Goal: Task Accomplishment & Management: Use online tool/utility

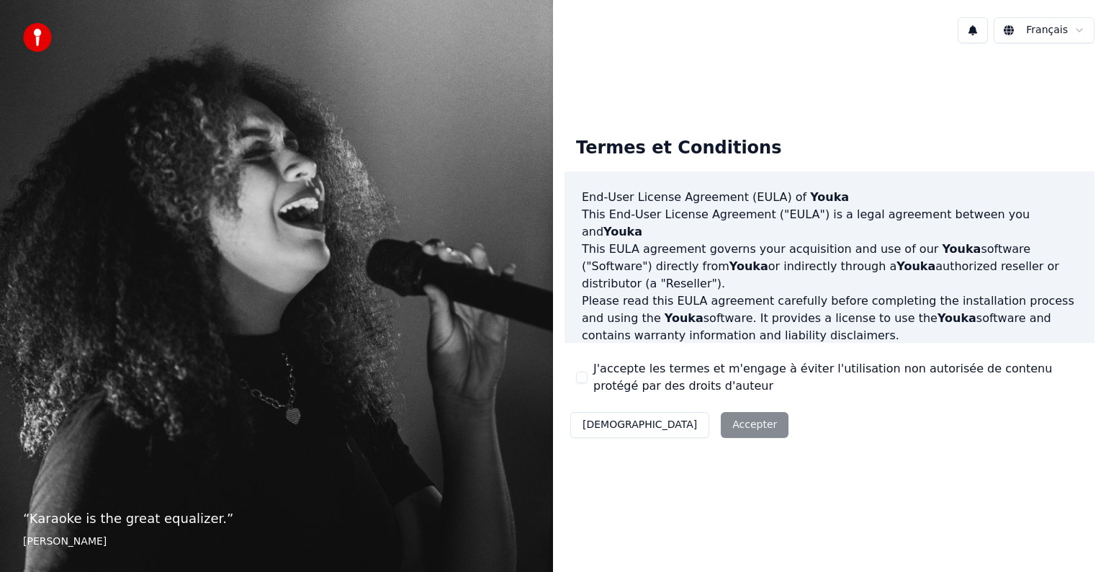
drag, startPoint x: 654, startPoint y: 425, endPoint x: 861, endPoint y: 408, distance: 208.1
click at [665, 423] on div "Décliner Accepter" at bounding box center [680, 424] width 230 height 37
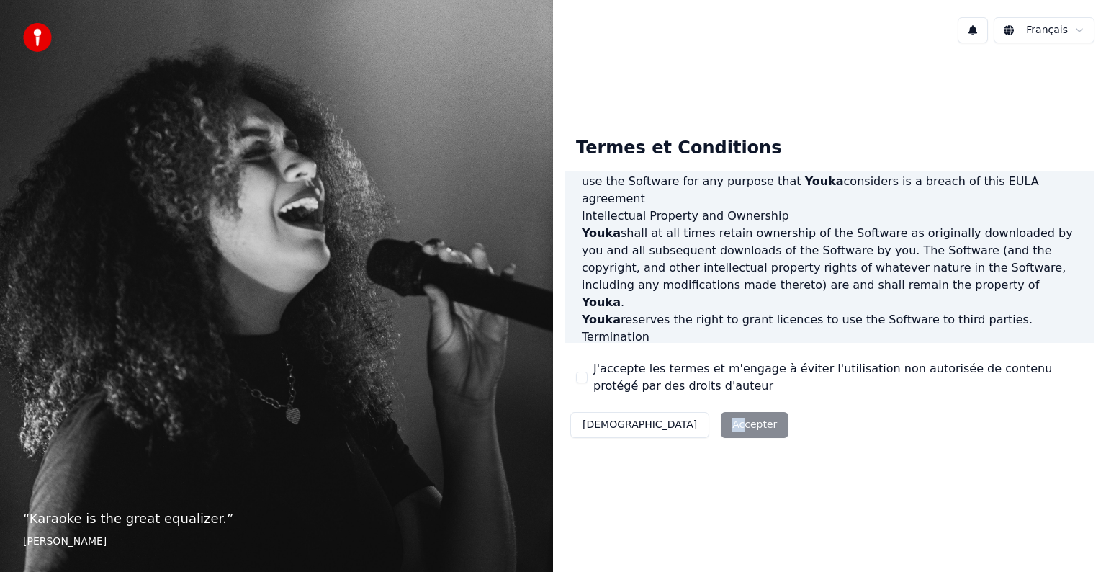
scroll to position [779, 0]
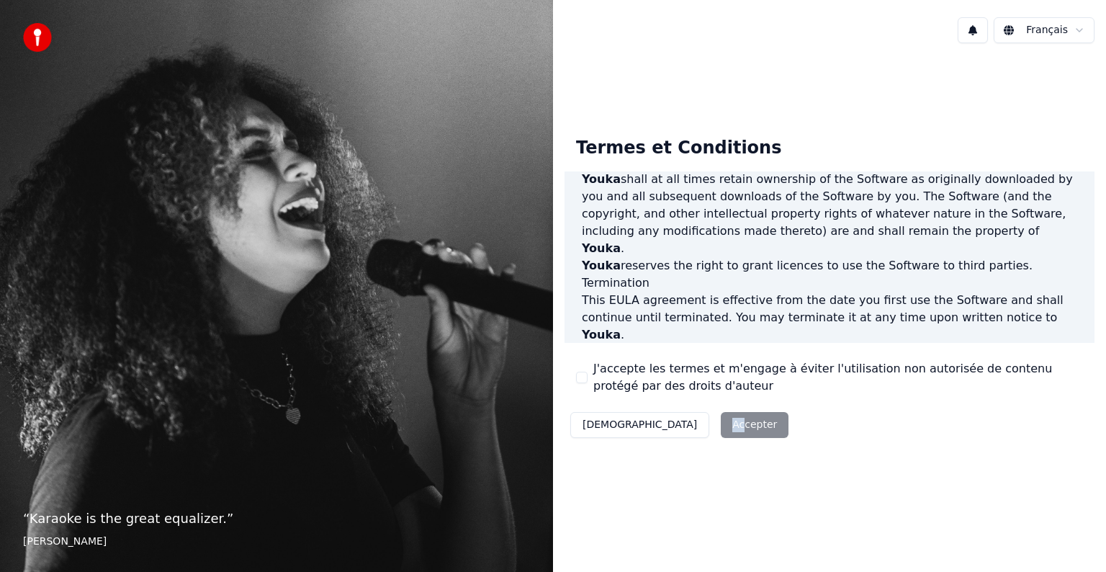
drag, startPoint x: 667, startPoint y: 421, endPoint x: 758, endPoint y: 387, distance: 96.8
click at [668, 421] on div "Décliner Accepter" at bounding box center [680, 424] width 230 height 37
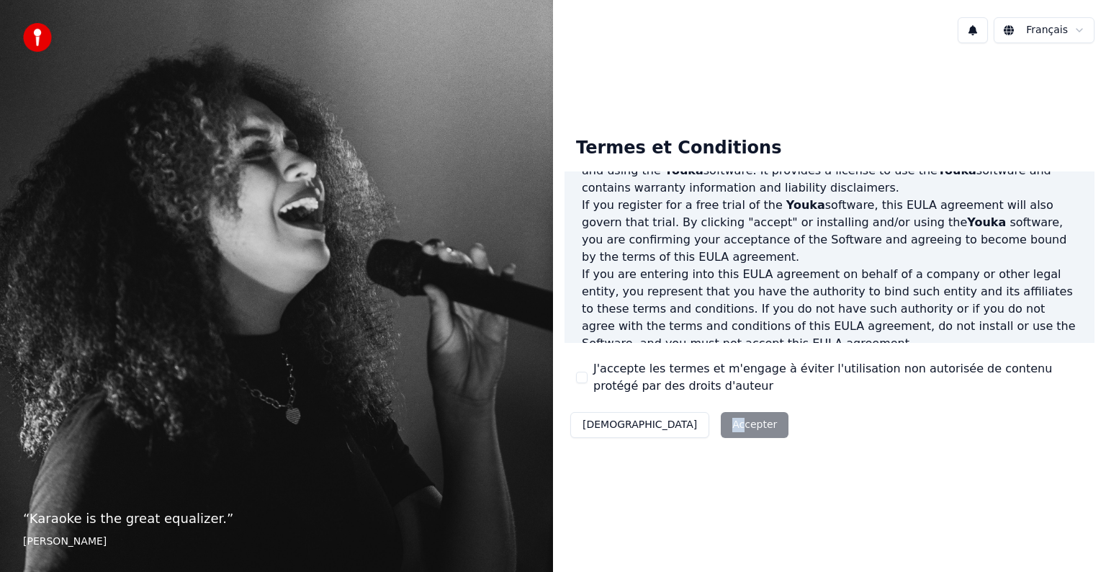
scroll to position [0, 0]
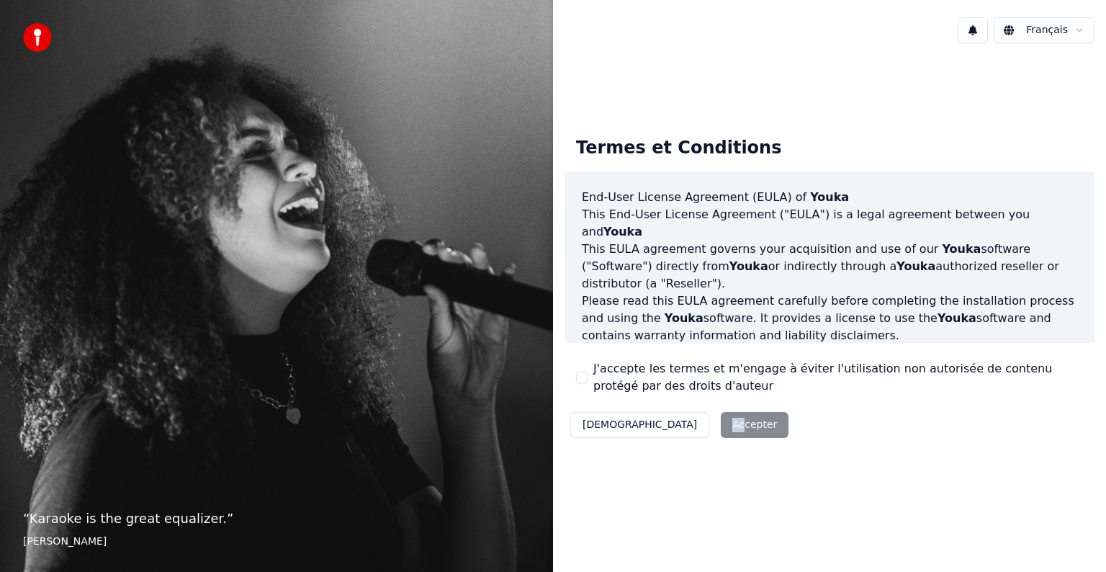
click at [1068, 27] on html "“ Karaoke is the great equalizer. ” Aisha Tyler Français Termes et Conditions E…" at bounding box center [553, 286] width 1106 height 572
click at [674, 421] on div "Décliner Accepter" at bounding box center [680, 424] width 230 height 37
drag, startPoint x: 591, startPoint y: 421, endPoint x: 997, endPoint y: 411, distance: 405.6
click at [698, 419] on div "Décliner Accepter" at bounding box center [680, 424] width 230 height 37
click at [611, 428] on button "Décliner" at bounding box center [639, 425] width 139 height 26
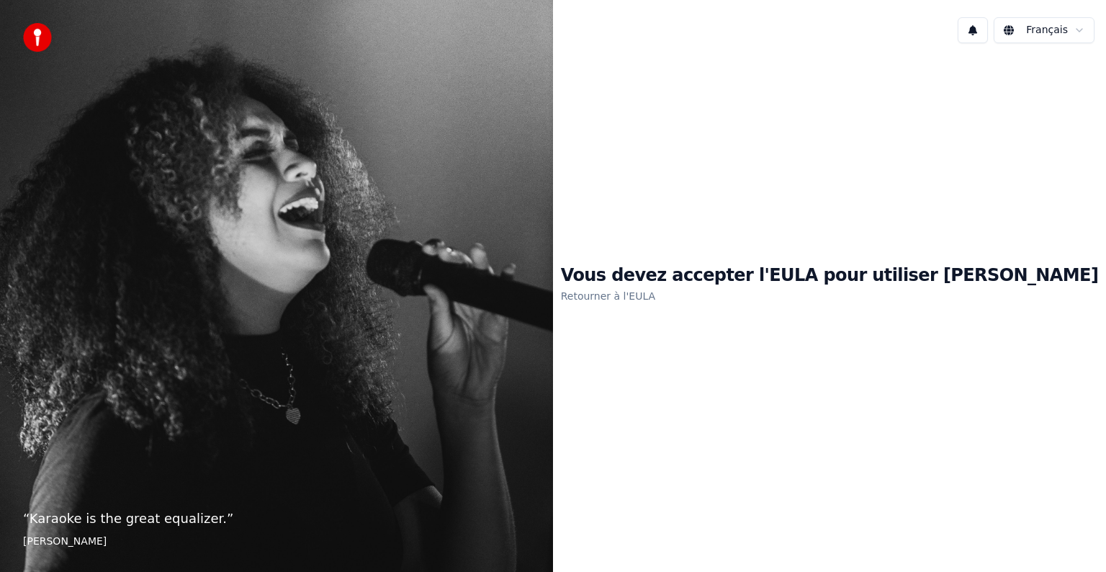
click at [614, 426] on div "Vous devez accepter l'EULA pour utiliser Youka Retourner à l'EULA" at bounding box center [829, 284] width 553 height 459
click at [655, 297] on link "Retourner à l'EULA" at bounding box center [608, 295] width 94 height 23
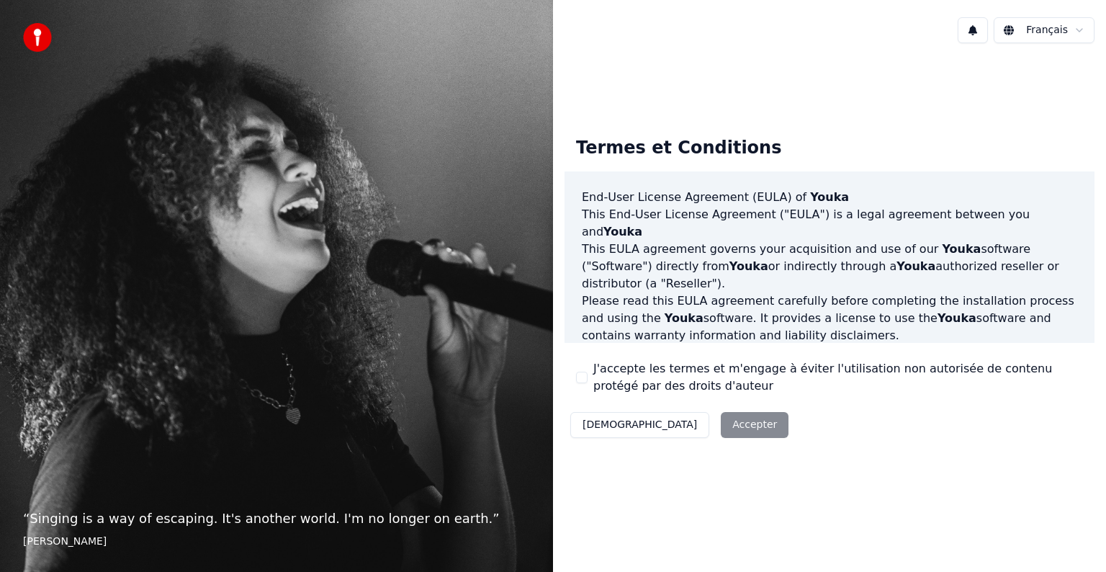
click at [672, 429] on div "Décliner Accepter" at bounding box center [680, 424] width 230 height 37
drag, startPoint x: 672, startPoint y: 428, endPoint x: 744, endPoint y: 351, distance: 104.9
click at [688, 410] on div "Décliner Accepter" at bounding box center [680, 424] width 230 height 37
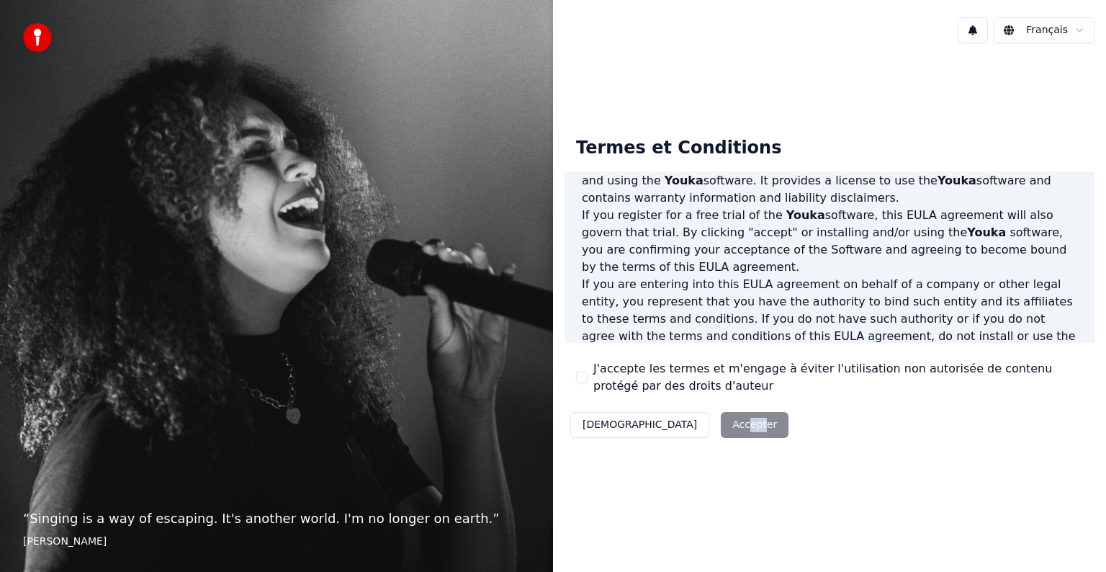
scroll to position [144, 0]
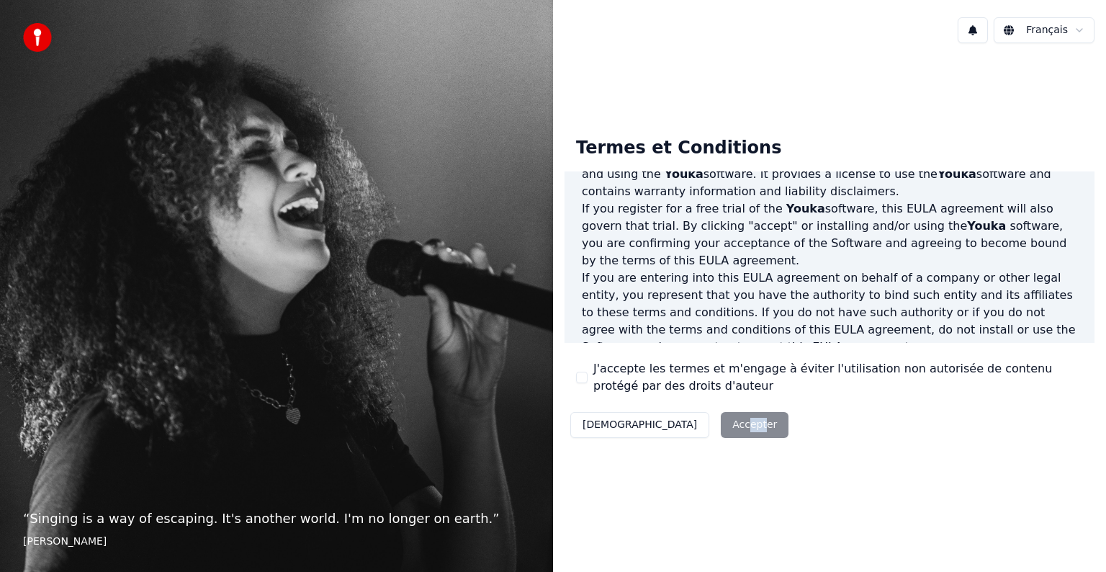
drag, startPoint x: 580, startPoint y: 374, endPoint x: 696, endPoint y: 400, distance: 118.8
click at [580, 374] on button "J'accepte les termes et m'engage à éviter l'utilisation non autorisée de conten…" at bounding box center [582, 378] width 12 height 12
drag, startPoint x: 691, startPoint y: 418, endPoint x: 820, endPoint y: 417, distance: 128.9
click at [721, 418] on button "Accepter" at bounding box center [755, 425] width 68 height 26
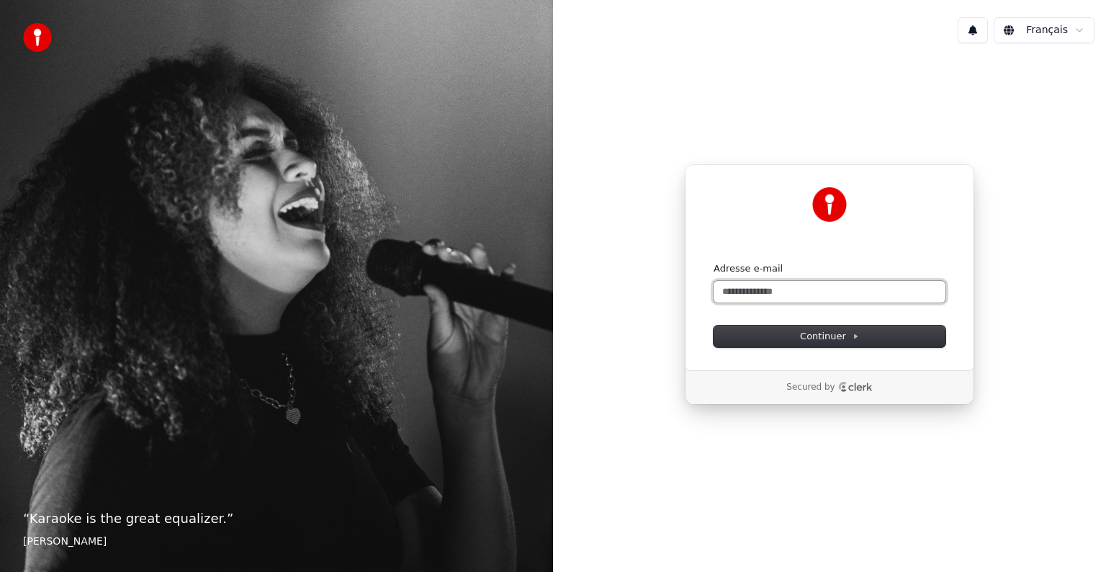
drag, startPoint x: 789, startPoint y: 295, endPoint x: 902, endPoint y: 281, distance: 114.0
click at [806, 294] on input "Adresse e-mail" at bounding box center [830, 292] width 232 height 22
drag, startPoint x: 825, startPoint y: 330, endPoint x: 877, endPoint y: 331, distance: 52.6
click at [827, 330] on span "Continuer" at bounding box center [829, 336] width 59 height 13
type input "**********"
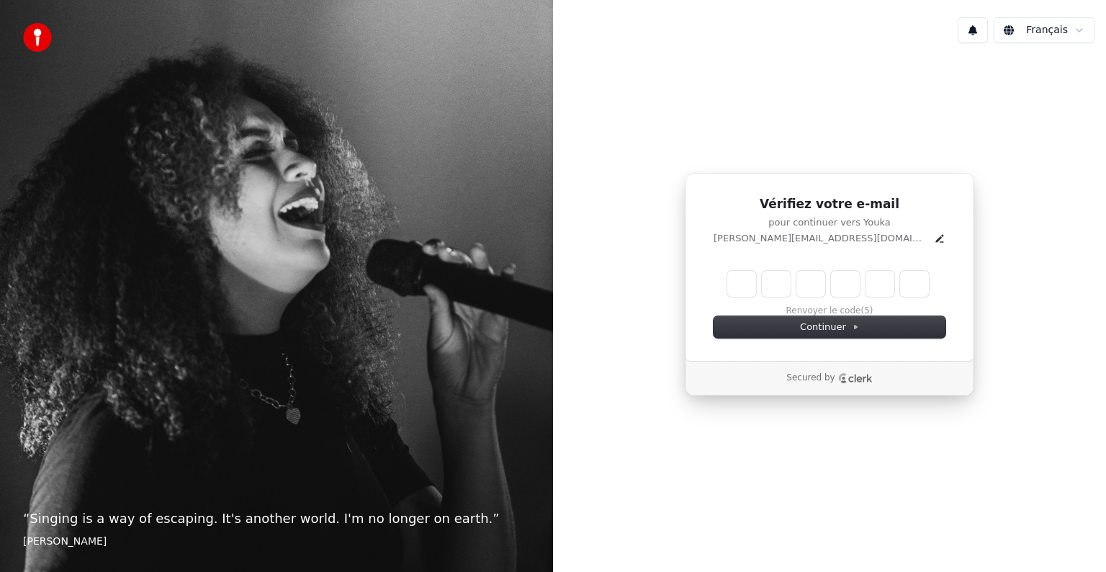
type input "*"
type input "**"
type input "*"
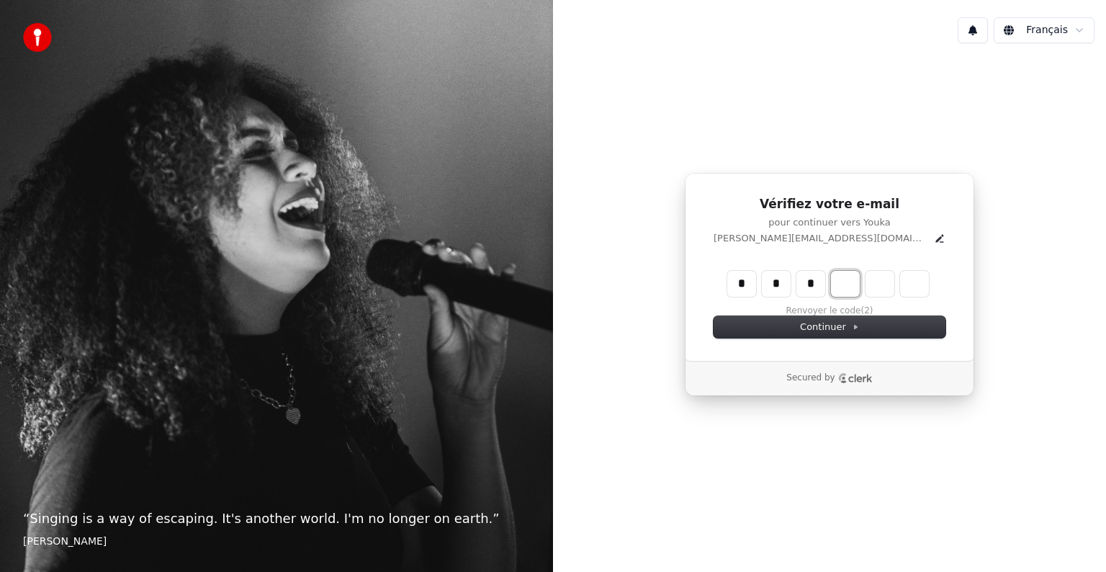
type input "***"
type input "*"
type input "****"
type input "*"
type input "******"
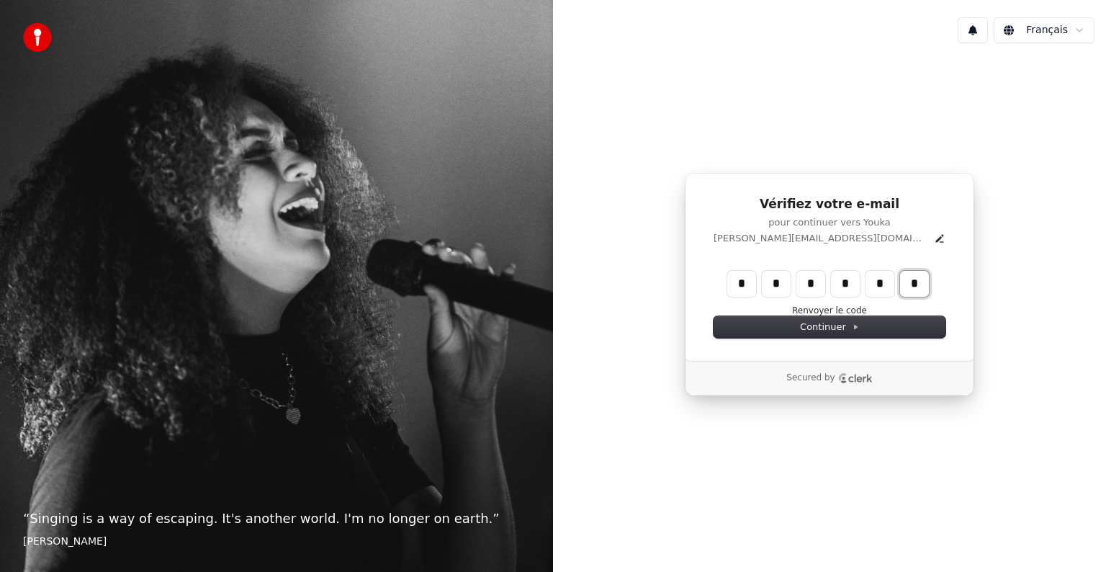
type input "*"
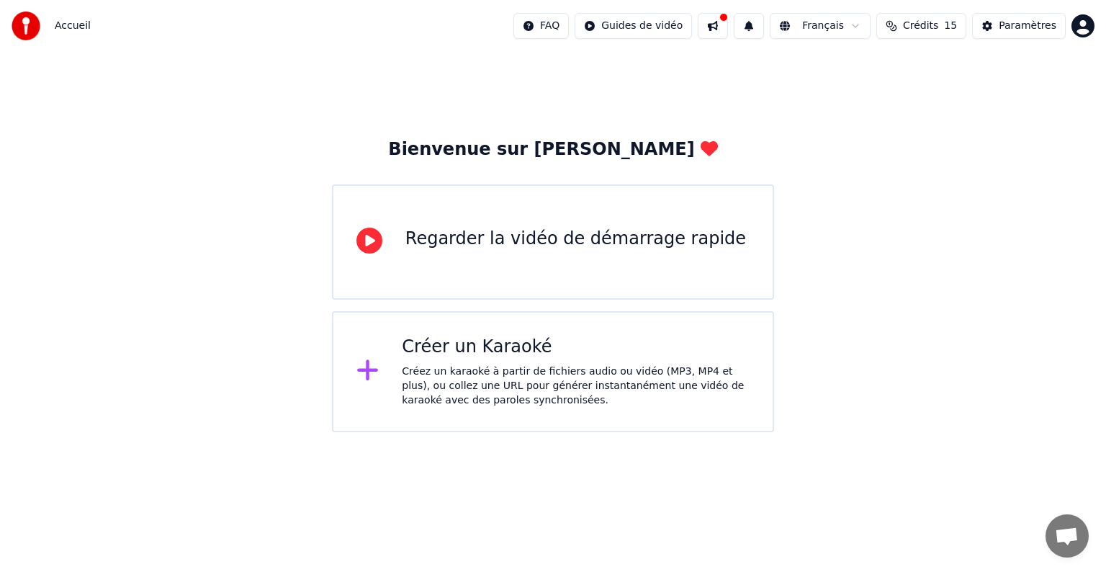
drag, startPoint x: 367, startPoint y: 238, endPoint x: 516, endPoint y: 246, distance: 148.6
click at [373, 238] on icon at bounding box center [369, 241] width 26 height 26
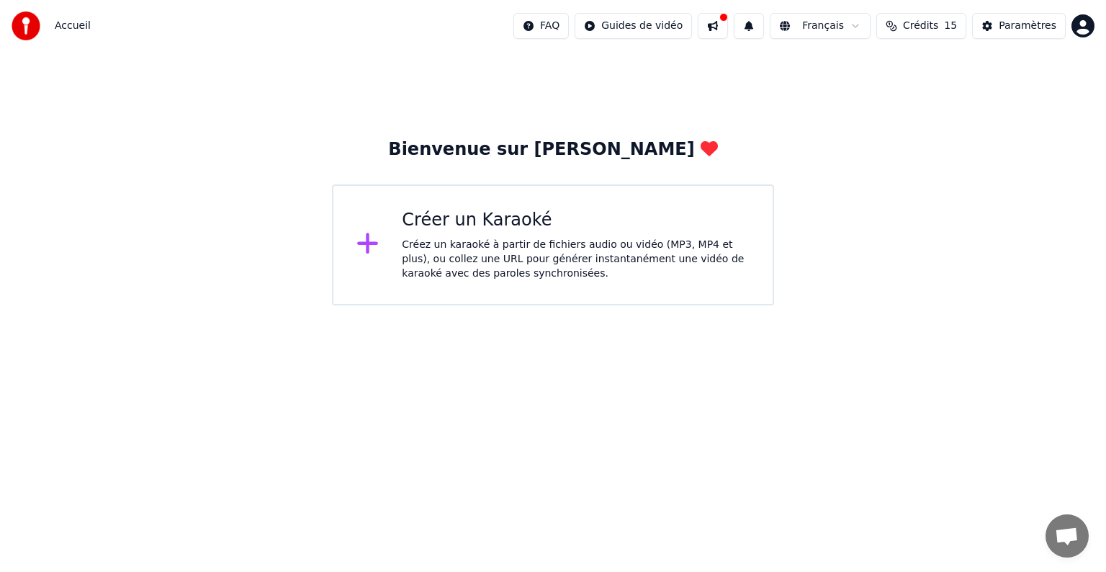
click at [400, 239] on div "Créer un Karaoké Créez un karaoké à partir de fichiers audio ou vidéo (MP3, MP4…" at bounding box center [553, 244] width 442 height 121
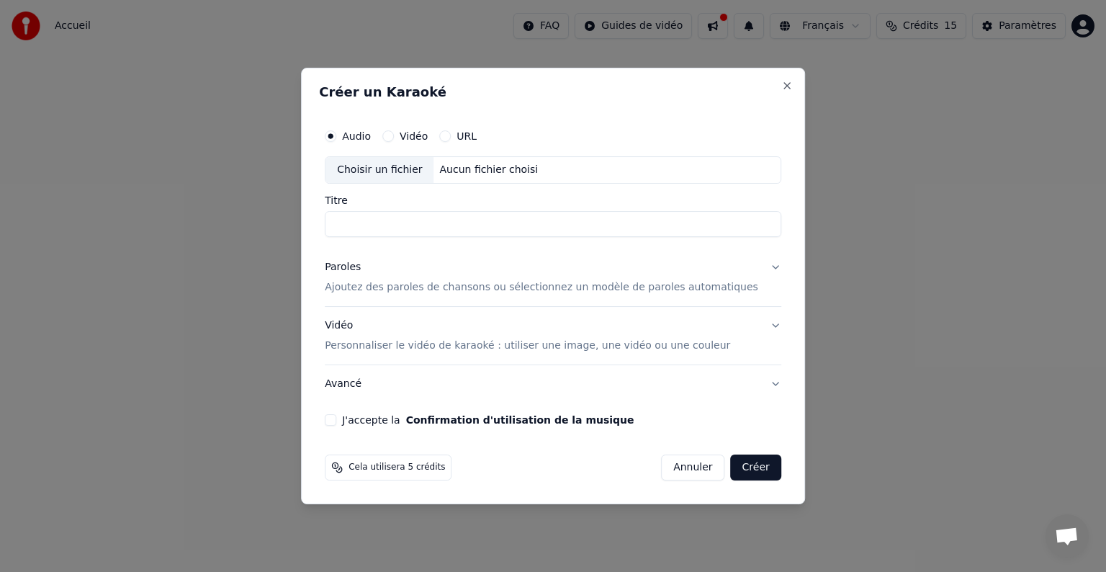
drag, startPoint x: 411, startPoint y: 135, endPoint x: 434, endPoint y: 133, distance: 23.1
click at [394, 135] on button "Vidéo" at bounding box center [388, 136] width 12 height 12
click at [400, 171] on div "Choisir un fichier" at bounding box center [380, 170] width 108 height 26
click at [753, 323] on button "Vidéo Personnaliser le vidéo de karaoké : utiliser une image, une vidéo ou une …" at bounding box center [553, 336] width 457 height 58
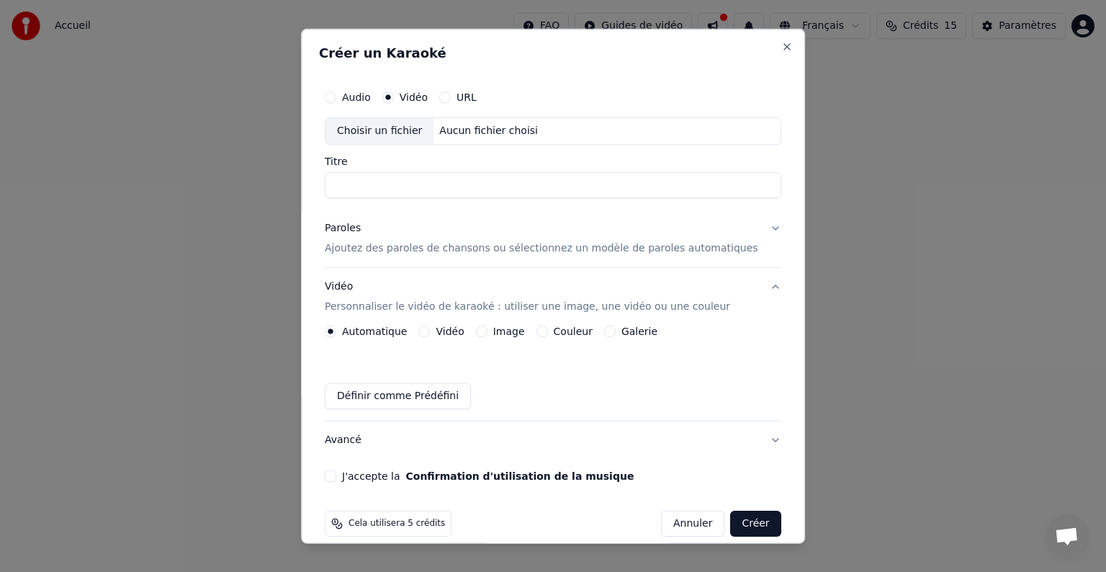
click at [450, 326] on label "Vidéo" at bounding box center [450, 331] width 28 height 10
click at [431, 326] on button "Vidéo" at bounding box center [425, 332] width 12 height 12
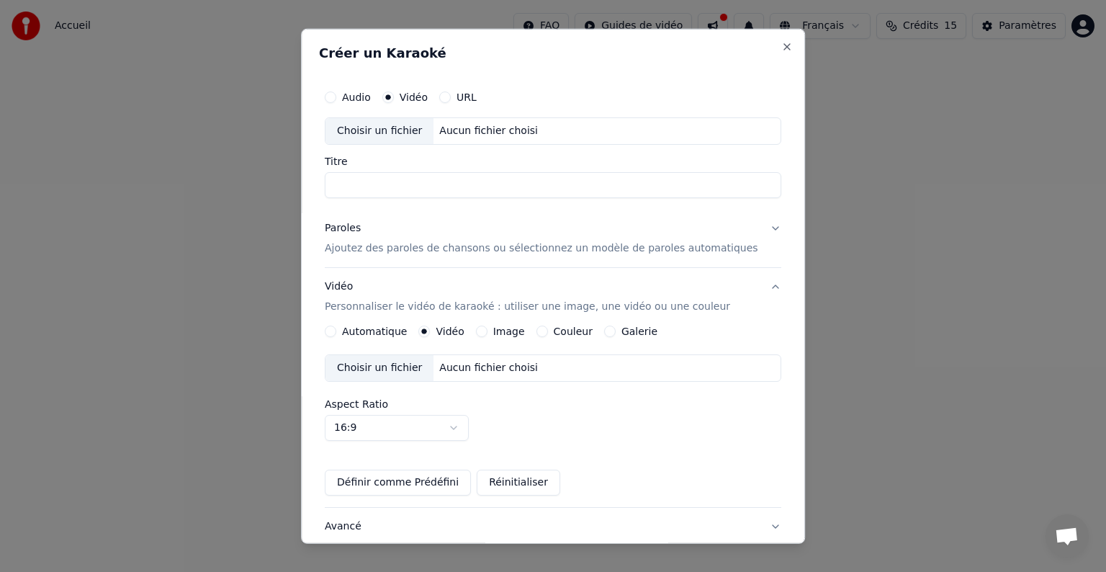
click at [388, 366] on div "Choisir un fichier" at bounding box center [380, 368] width 108 height 26
click at [388, 127] on div "Choisir un fichier" at bounding box center [380, 131] width 108 height 26
type input "**********"
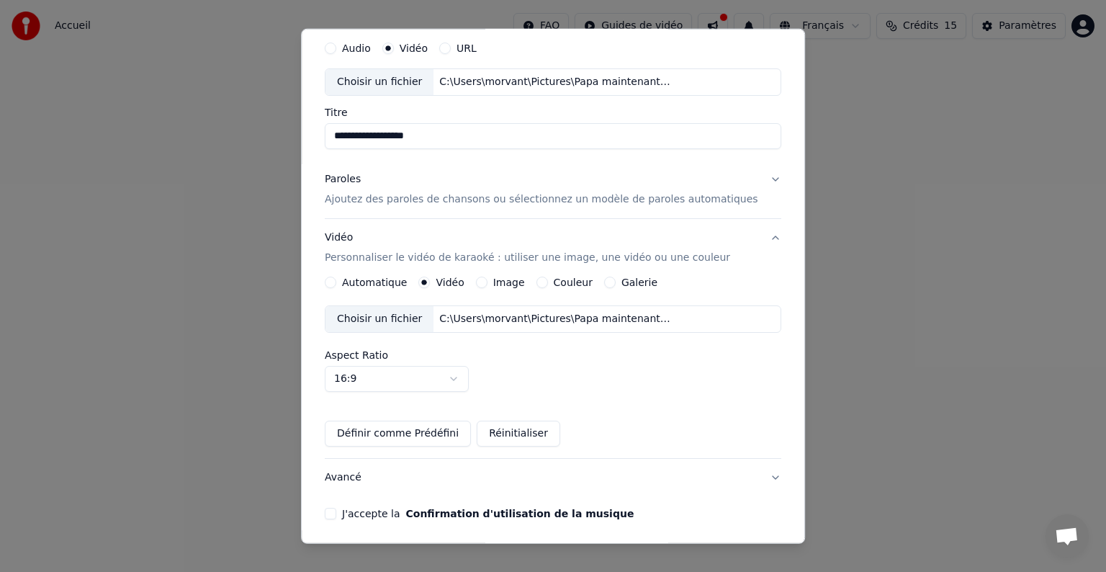
scroll to position [102, 0]
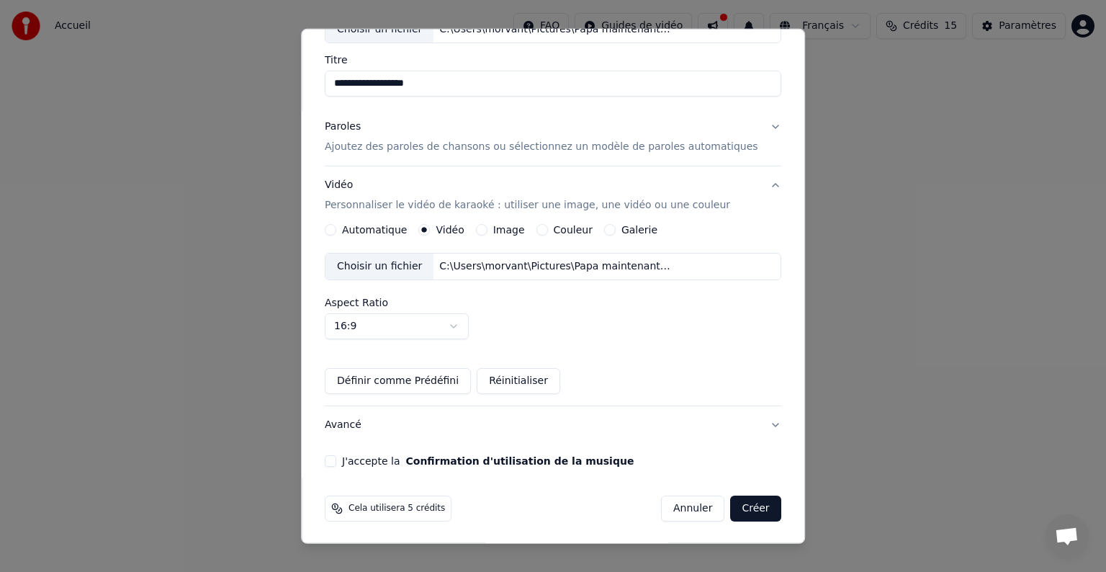
drag, startPoint x: 345, startPoint y: 461, endPoint x: 394, endPoint y: 438, distance: 54.1
click at [336, 459] on button "J'accepte la Confirmation d'utilisation de la musique" at bounding box center [331, 461] width 12 height 12
drag, startPoint x: 735, startPoint y: 503, endPoint x: 836, endPoint y: 444, distance: 117.1
click at [737, 501] on button "Créer" at bounding box center [756, 508] width 50 height 26
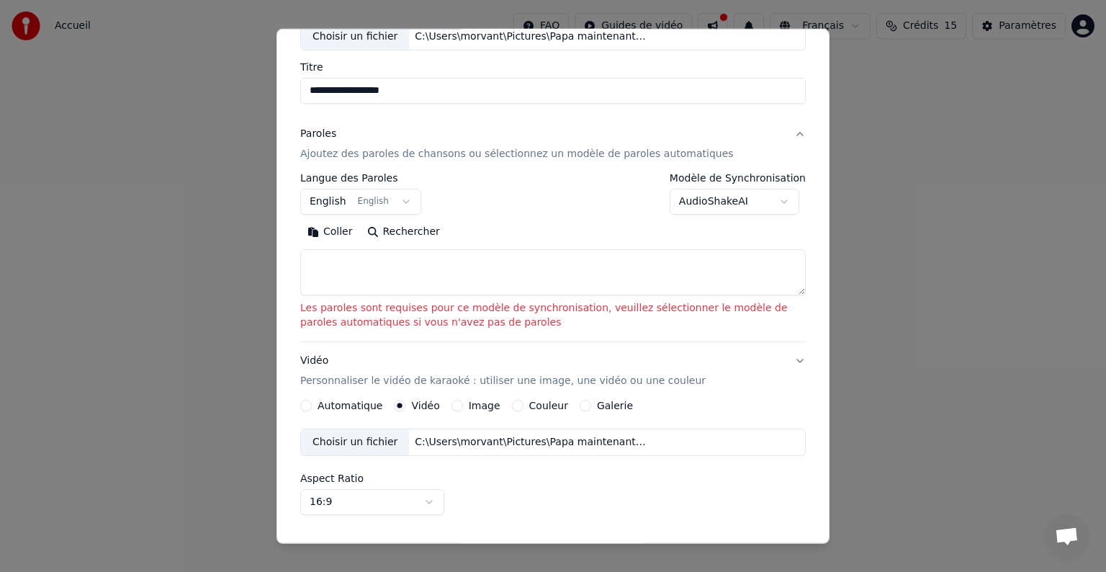
scroll to position [89, 0]
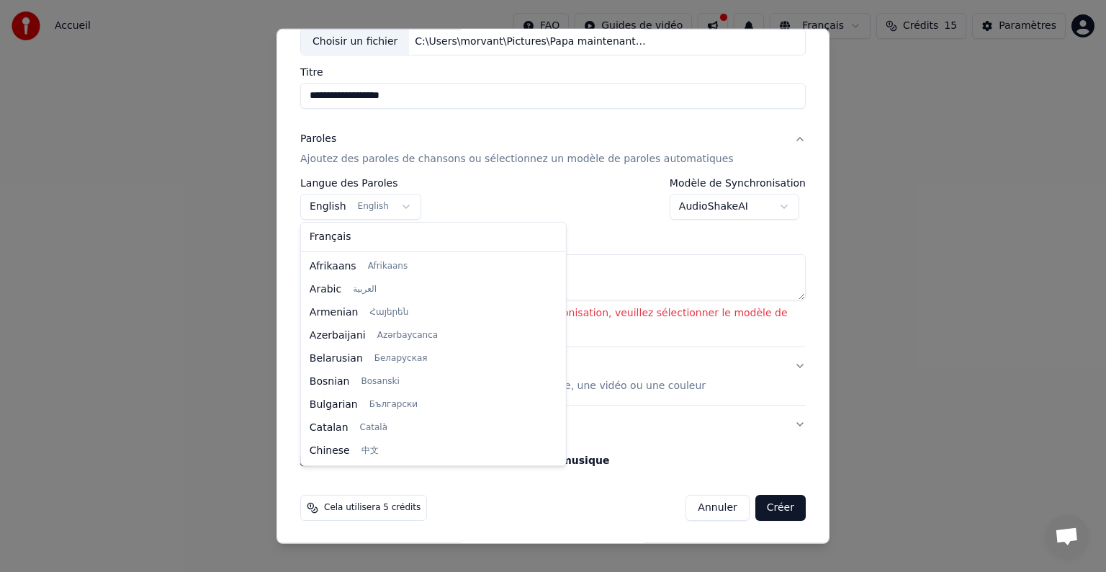
click at [398, 202] on body "**********" at bounding box center [553, 152] width 1106 height 305
select select "**"
drag, startPoint x: 329, startPoint y: 235, endPoint x: 554, endPoint y: 219, distance: 225.3
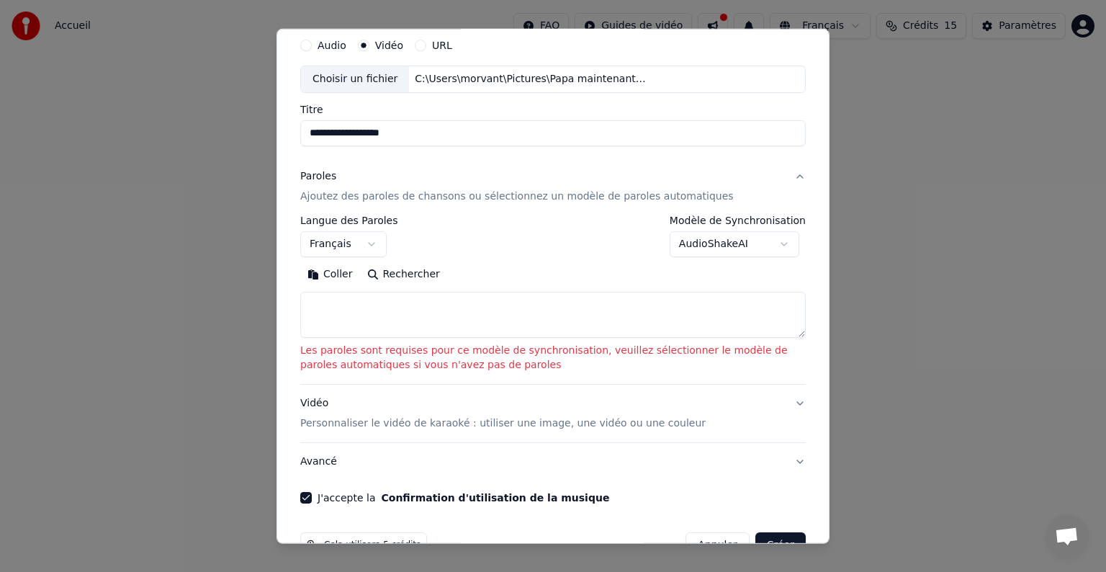
scroll to position [72, 0]
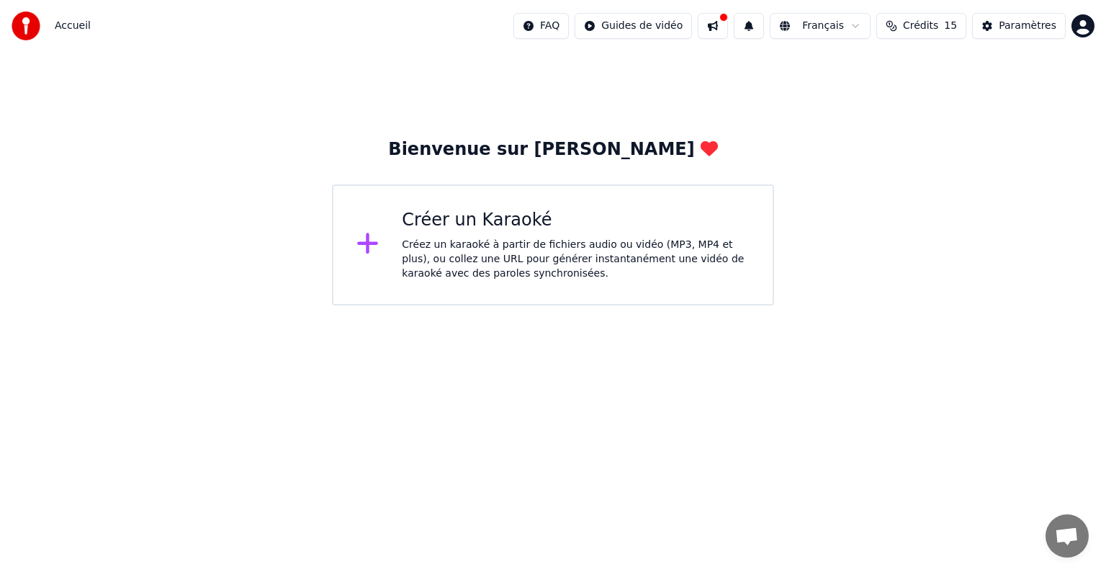
click at [462, 242] on div "Créez un karaoké à partir de fichiers audio ou vidéo (MP3, MP4 et plus), ou col…" at bounding box center [576, 259] width 348 height 43
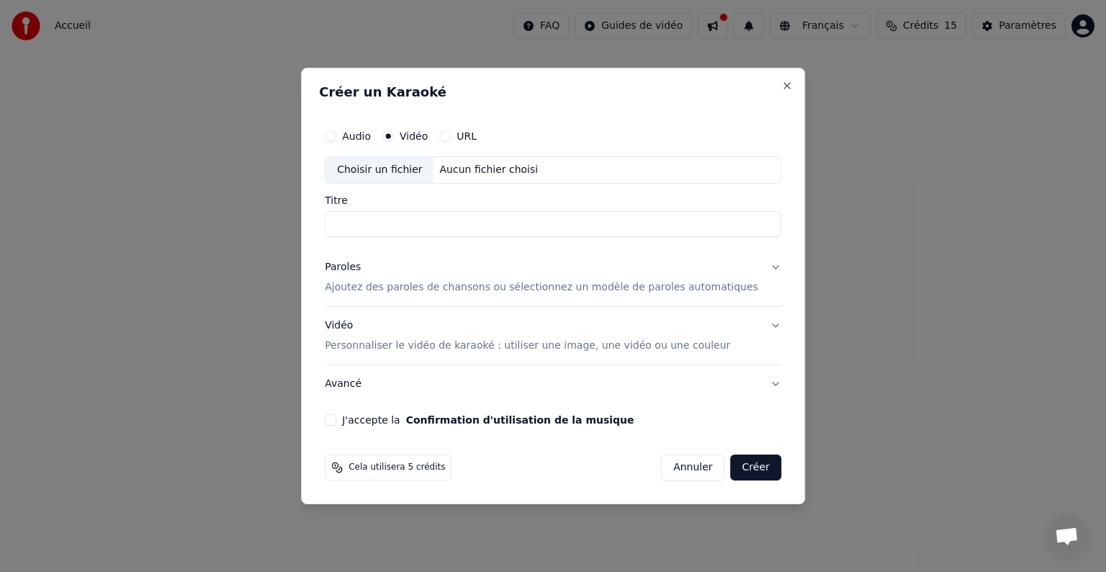
click at [385, 302] on button "Paroles Ajoutez des paroles de chansons ou sélectionnez un modèle de paroles au…" at bounding box center [553, 277] width 457 height 58
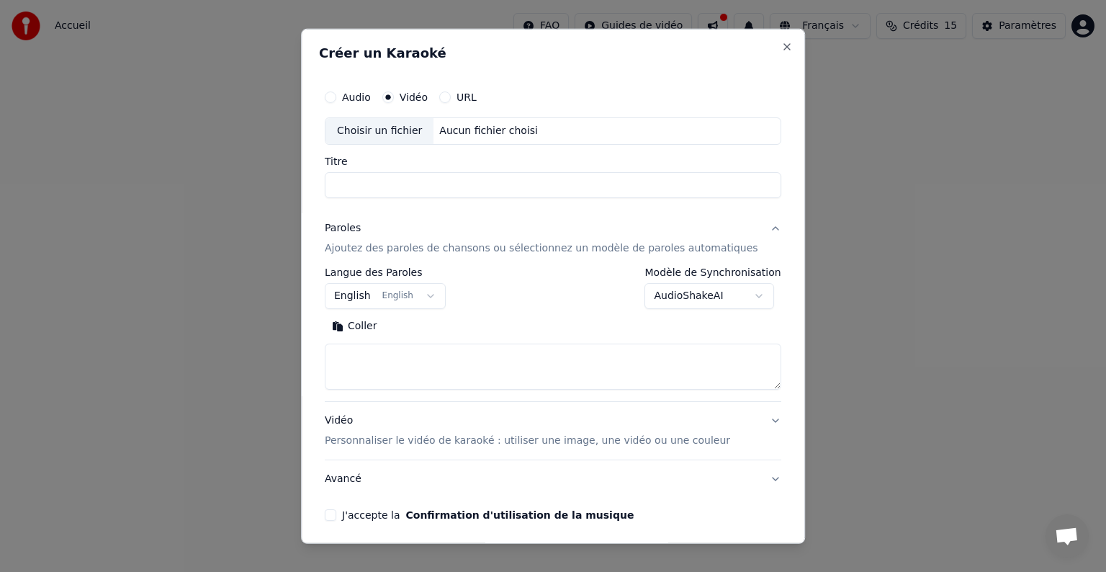
click at [364, 366] on textarea at bounding box center [553, 367] width 457 height 46
click at [369, 355] on textarea at bounding box center [553, 367] width 457 height 46
click at [354, 356] on textarea at bounding box center [553, 367] width 457 height 46
click at [367, 323] on button "Coller" at bounding box center [355, 326] width 60 height 23
type textarea "**********"
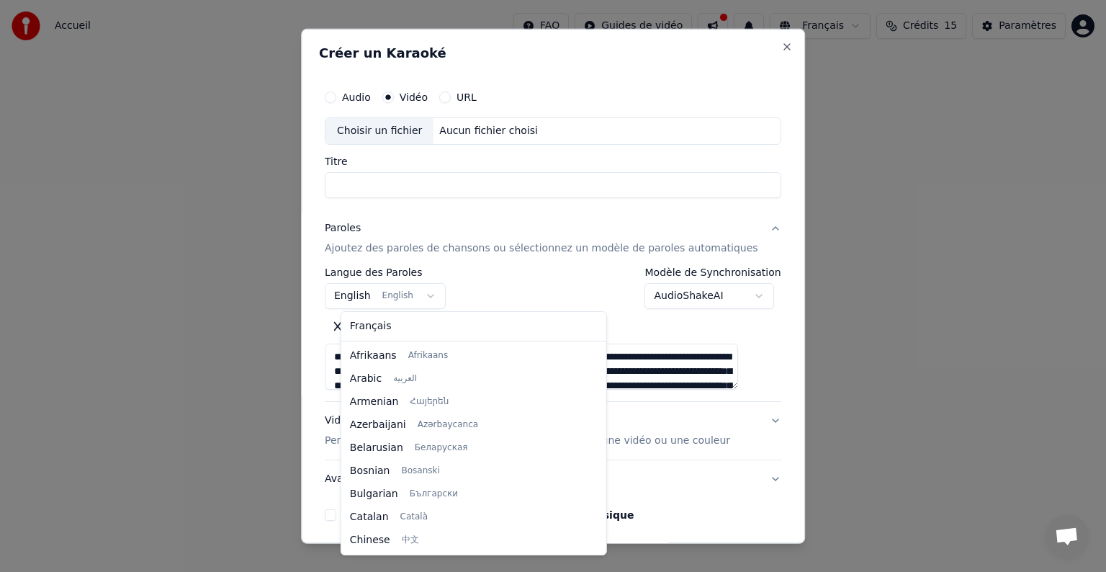
click at [435, 296] on body "**********" at bounding box center [553, 152] width 1106 height 305
select select "**"
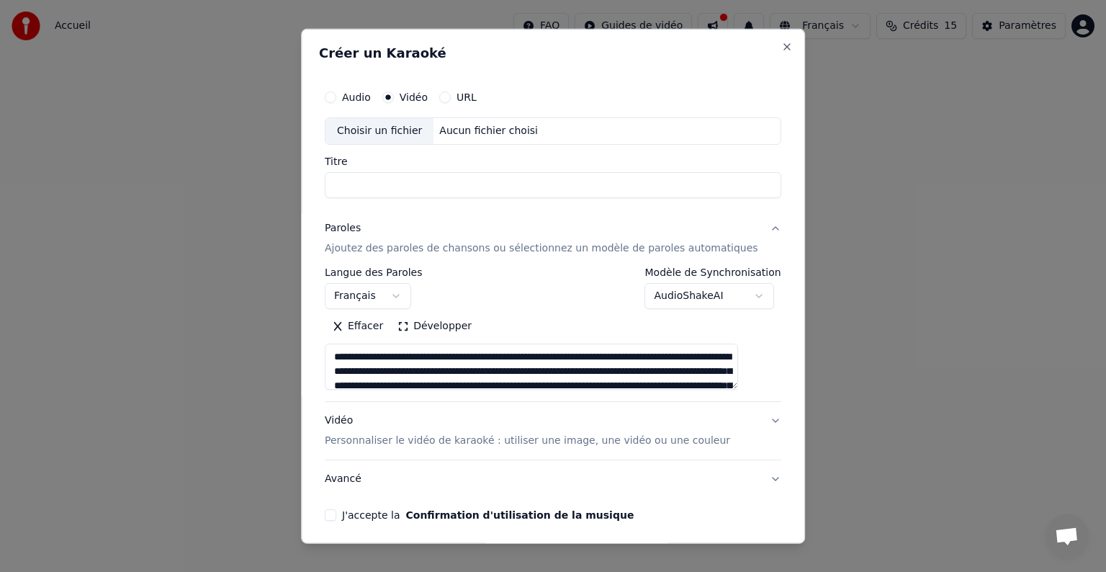
click at [413, 187] on input "Titre" at bounding box center [553, 185] width 457 height 26
click at [378, 130] on div "Choisir un fichier" at bounding box center [380, 131] width 108 height 26
type input "**********"
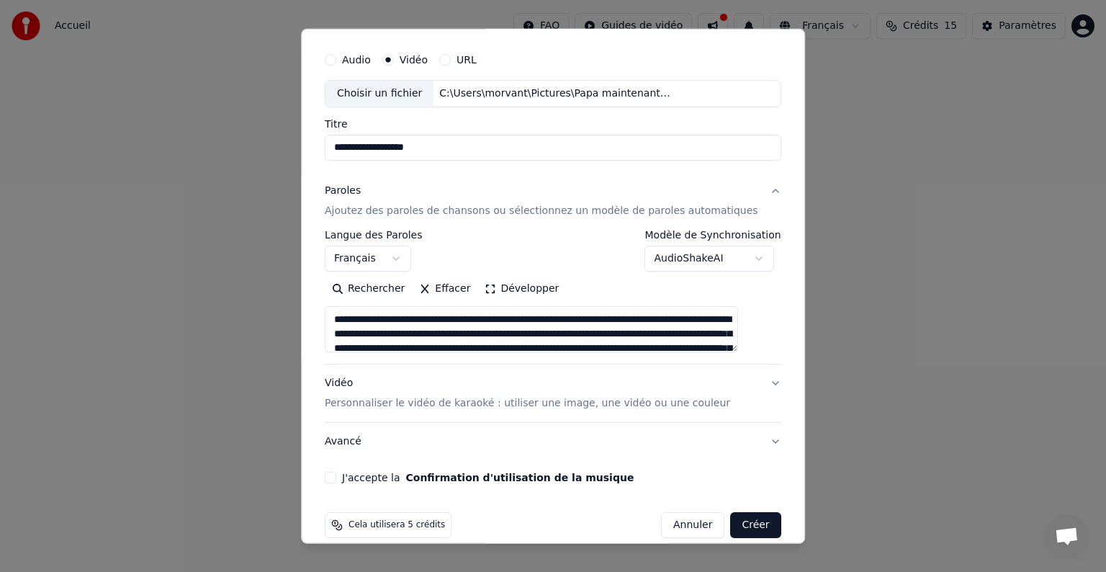
scroll to position [55, 0]
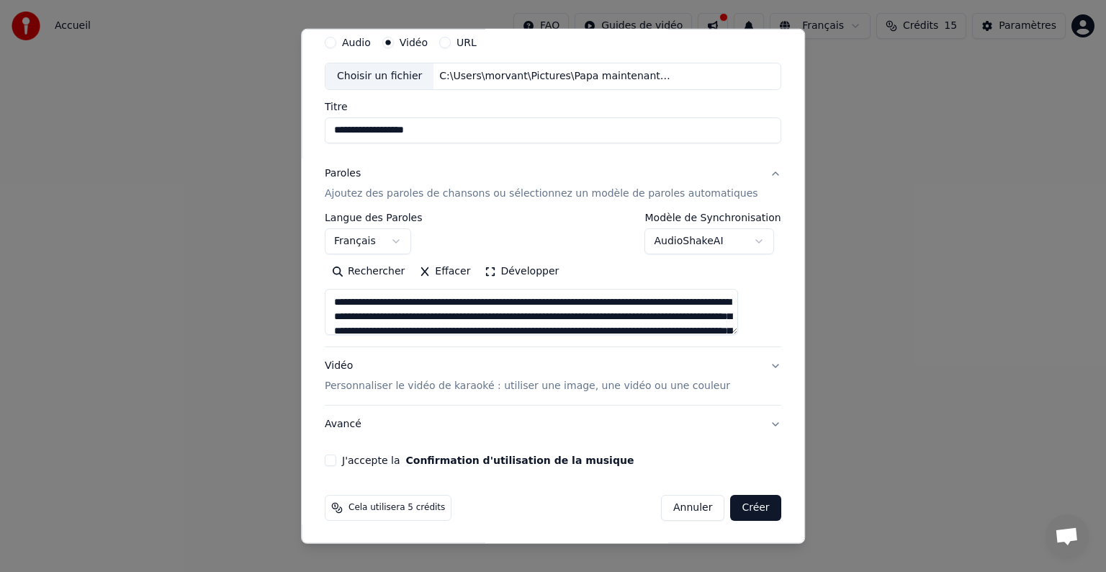
click at [614, 384] on p "Personnaliser le vidéo de karaoké : utiliser une image, une vidéo ou une couleur" at bounding box center [527, 386] width 405 height 14
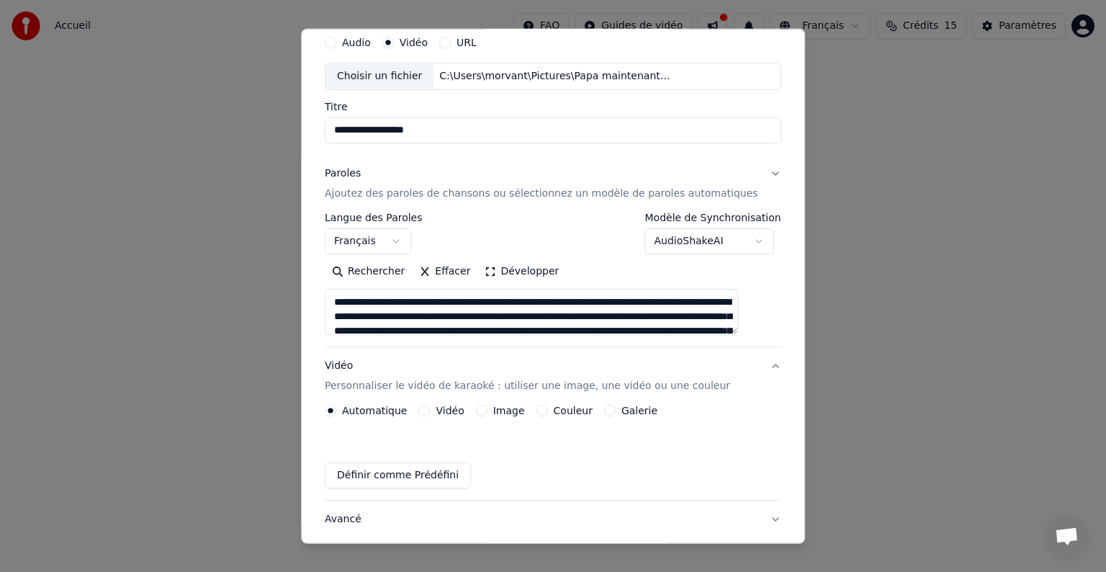
scroll to position [16, 0]
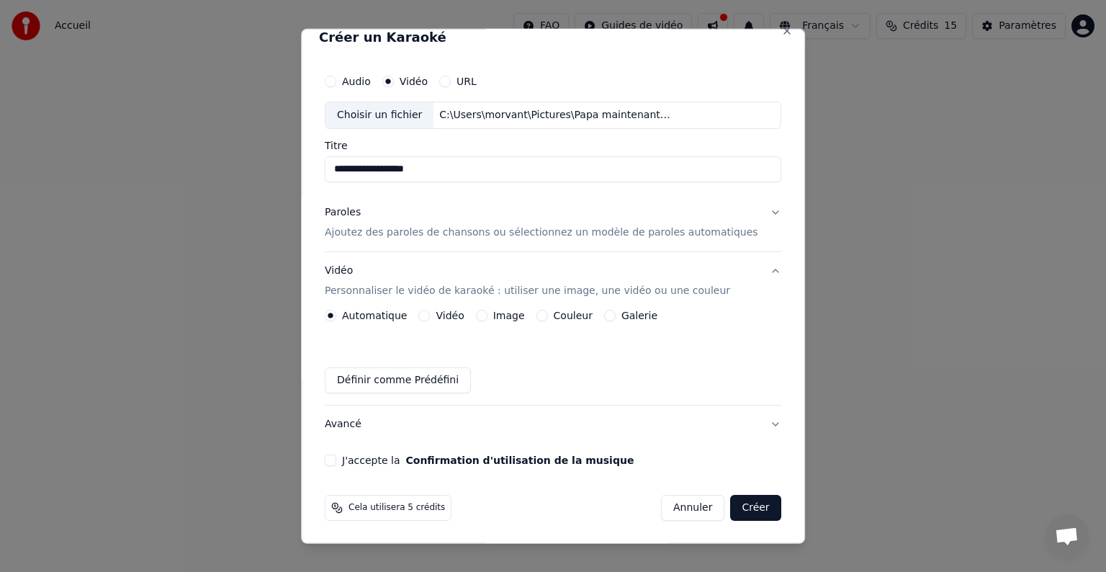
click at [461, 311] on label "Vidéo" at bounding box center [450, 315] width 28 height 10
click at [431, 311] on button "Vidéo" at bounding box center [425, 316] width 12 height 12
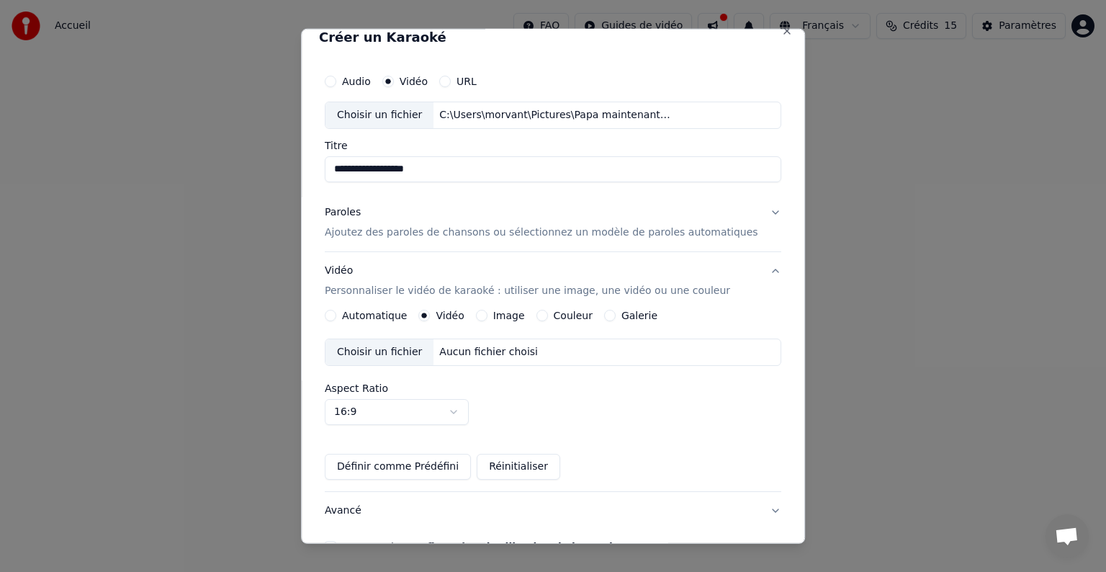
click at [393, 349] on div "Choisir un fichier" at bounding box center [380, 352] width 108 height 26
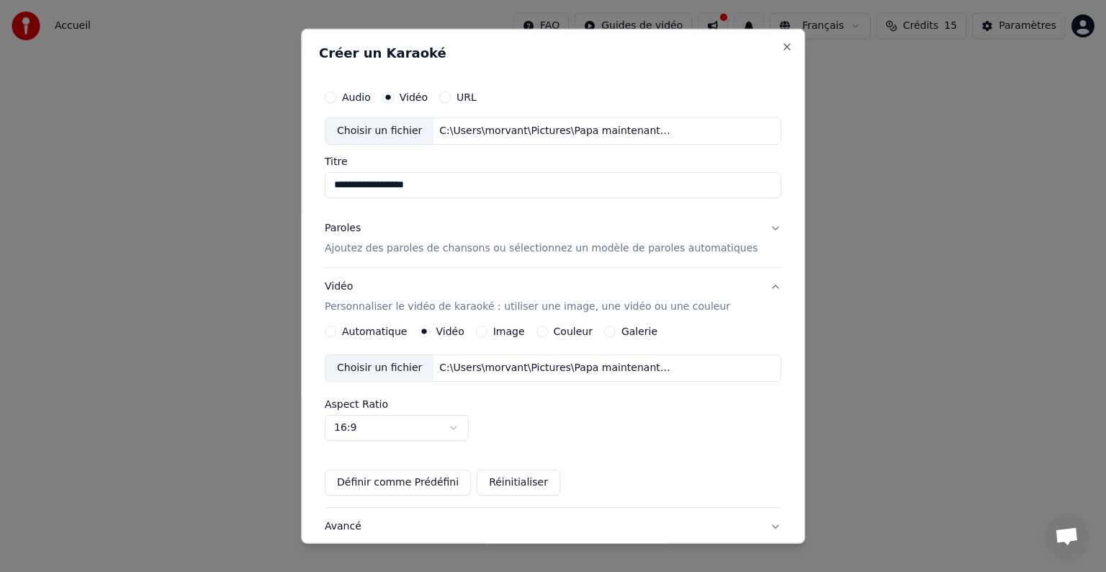
click at [746, 226] on button "Paroles Ajoutez des paroles de chansons ou sélectionnez un modèle de paroles au…" at bounding box center [553, 239] width 457 height 58
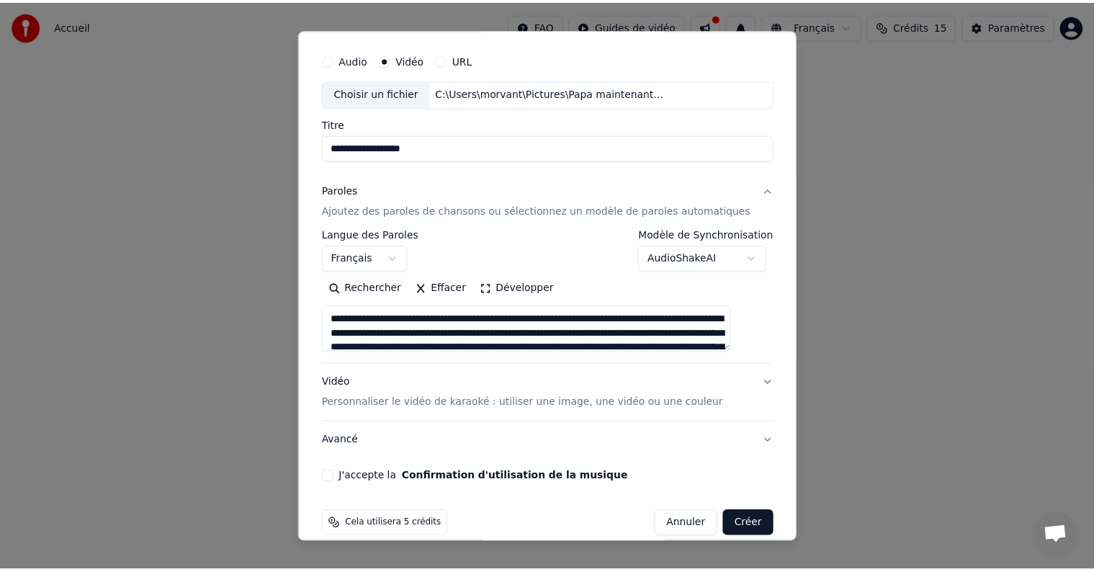
scroll to position [55, 0]
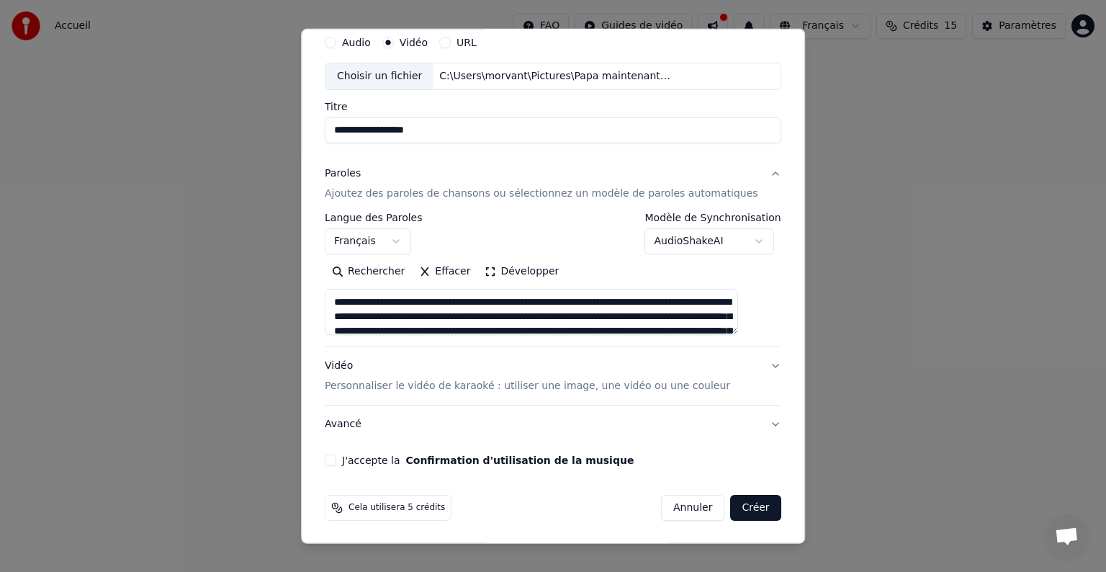
click at [336, 455] on button "J'accepte la Confirmation d'utilisation de la musique" at bounding box center [331, 460] width 12 height 12
drag, startPoint x: 734, startPoint y: 504, endPoint x: 847, endPoint y: 462, distance: 120.5
click at [748, 497] on button "Créer" at bounding box center [756, 508] width 50 height 26
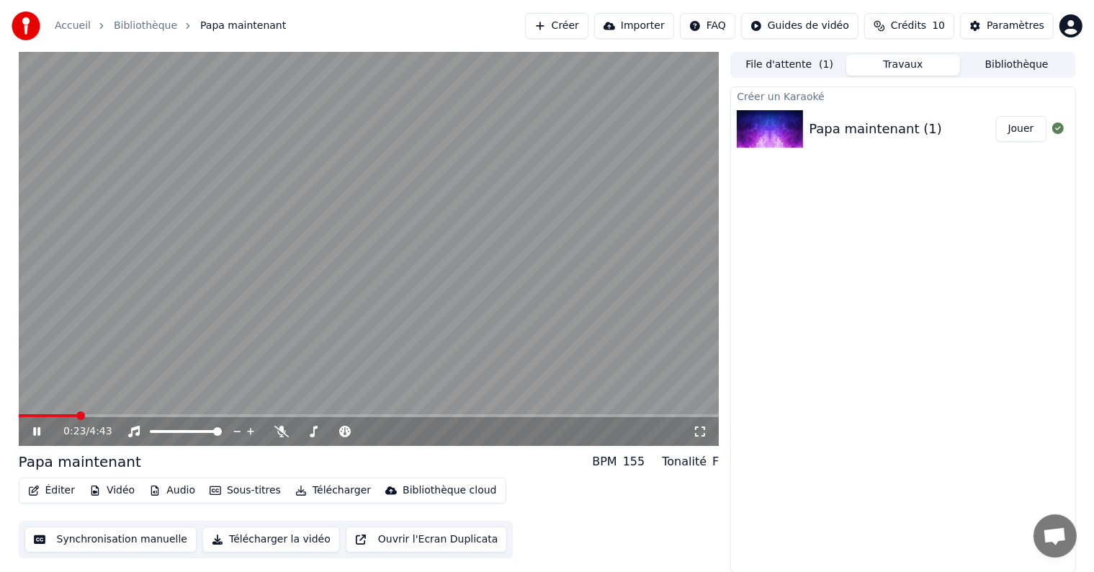
click at [295, 488] on icon "button" at bounding box center [301, 490] width 12 height 10
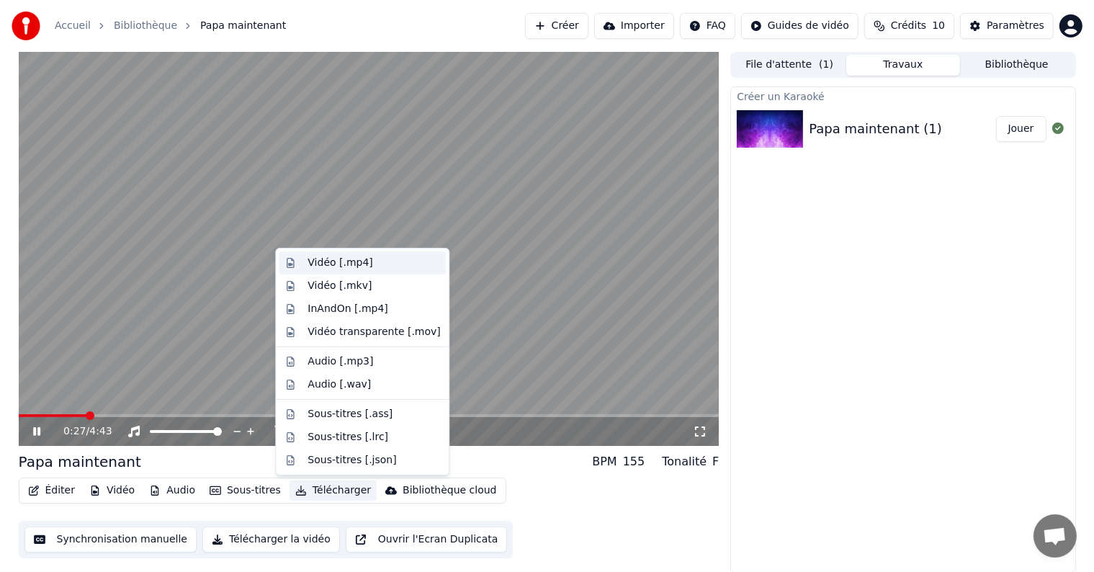
click at [327, 261] on div "Vidéo [.mp4]" at bounding box center [340, 263] width 65 height 14
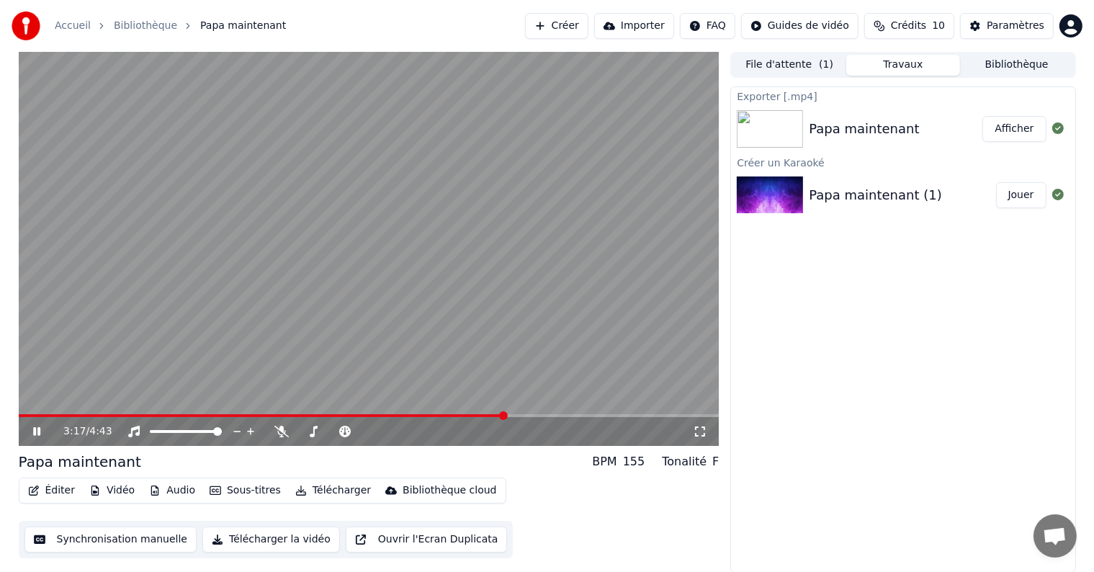
drag, startPoint x: 38, startPoint y: 430, endPoint x: 170, endPoint y: 360, distance: 149.2
click at [41, 429] on icon at bounding box center [47, 432] width 34 height 12
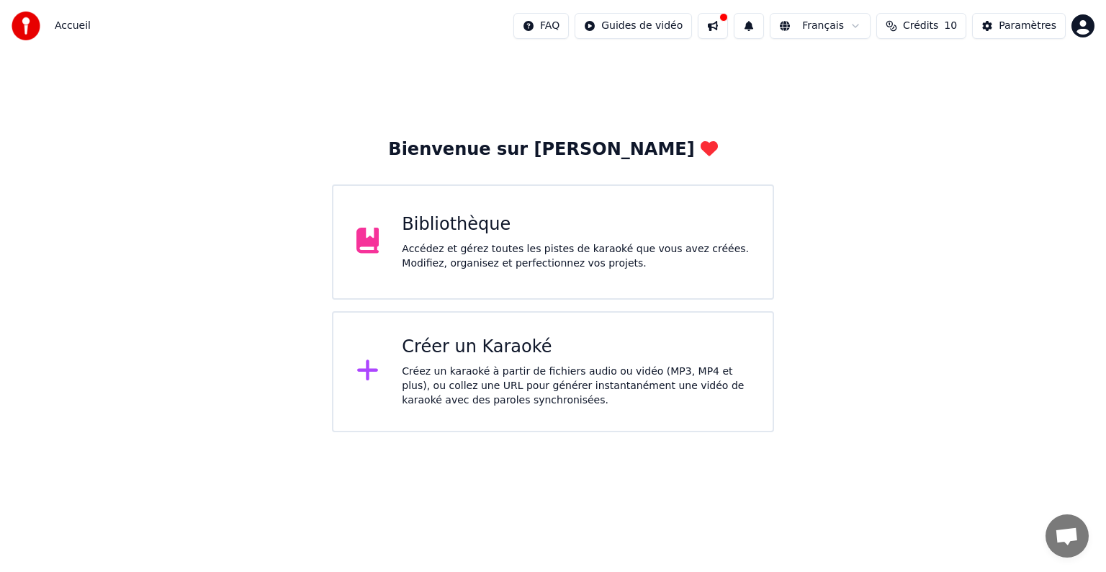
click at [476, 234] on div "Bibliothèque" at bounding box center [576, 224] width 348 height 23
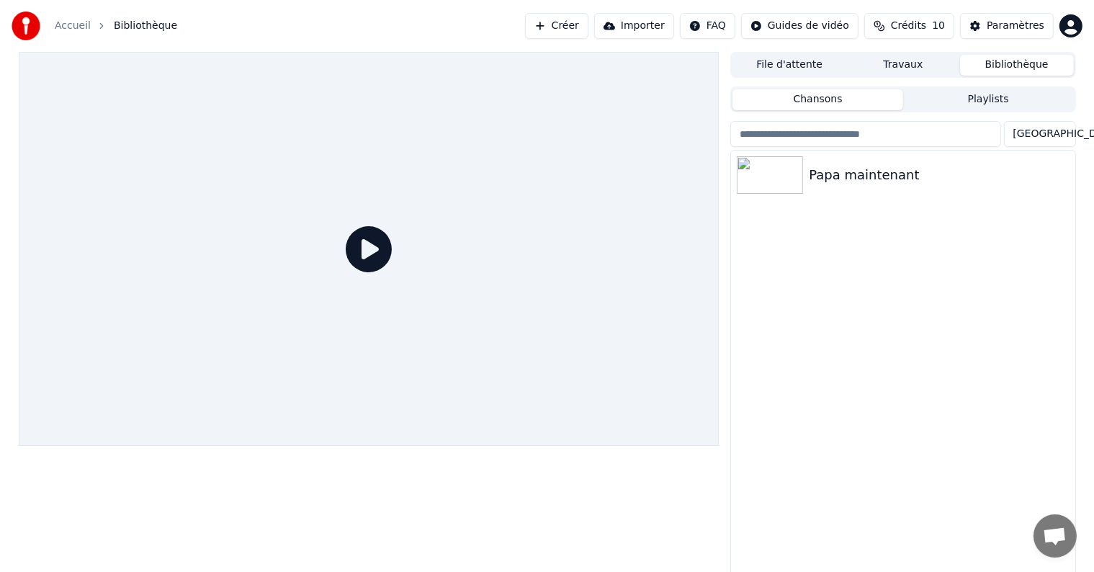
drag, startPoint x: 367, startPoint y: 243, endPoint x: 408, endPoint y: 240, distance: 41.2
click at [368, 243] on icon at bounding box center [369, 249] width 46 height 46
click at [772, 175] on img at bounding box center [770, 174] width 66 height 37
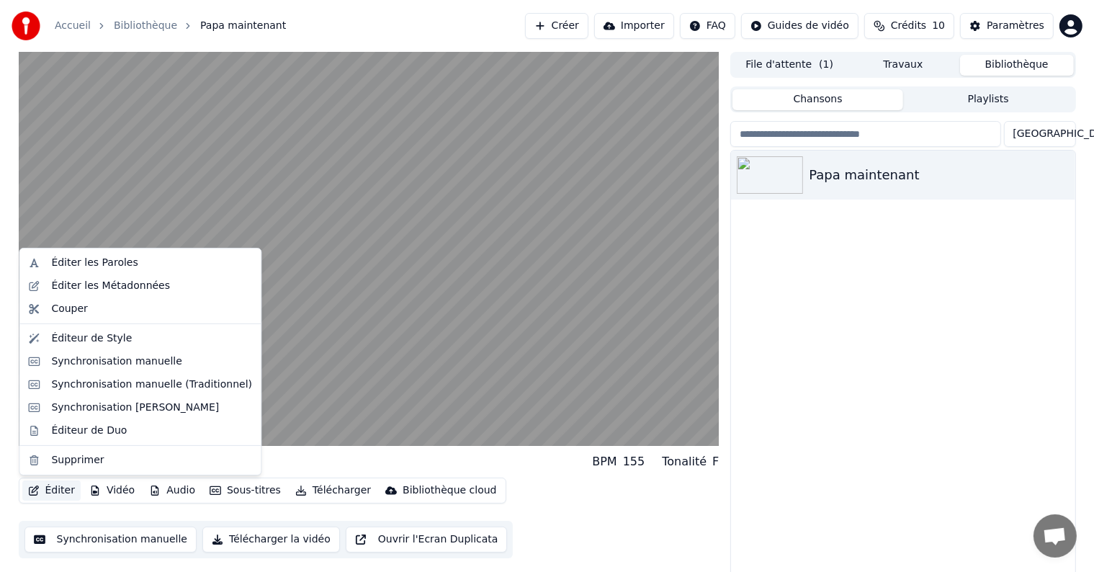
click at [38, 485] on icon "button" at bounding box center [34, 490] width 12 height 10
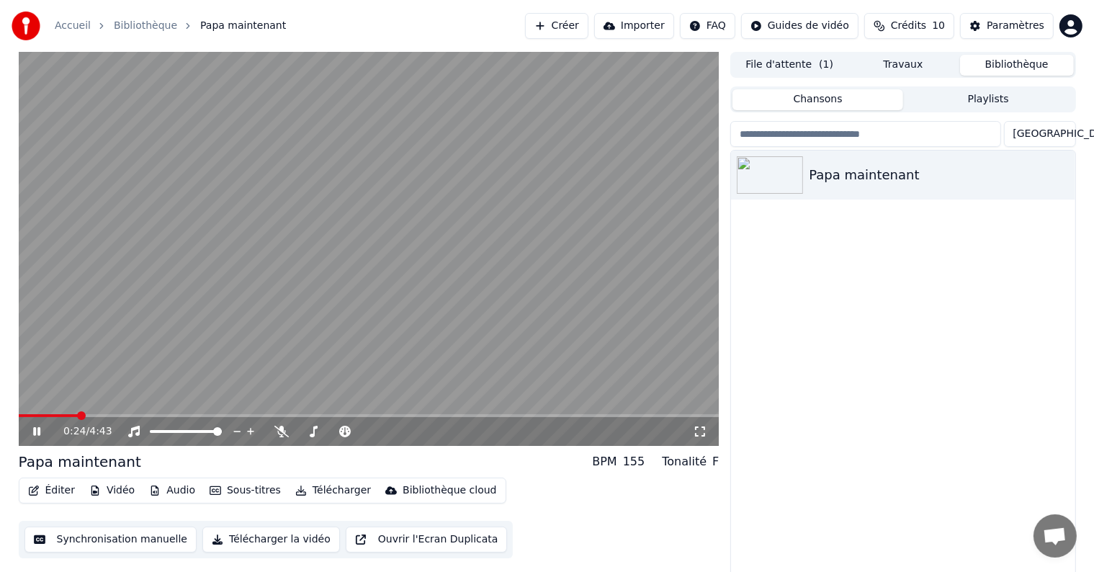
click at [804, 324] on div "Papa maintenant" at bounding box center [903, 365] width 344 height 428
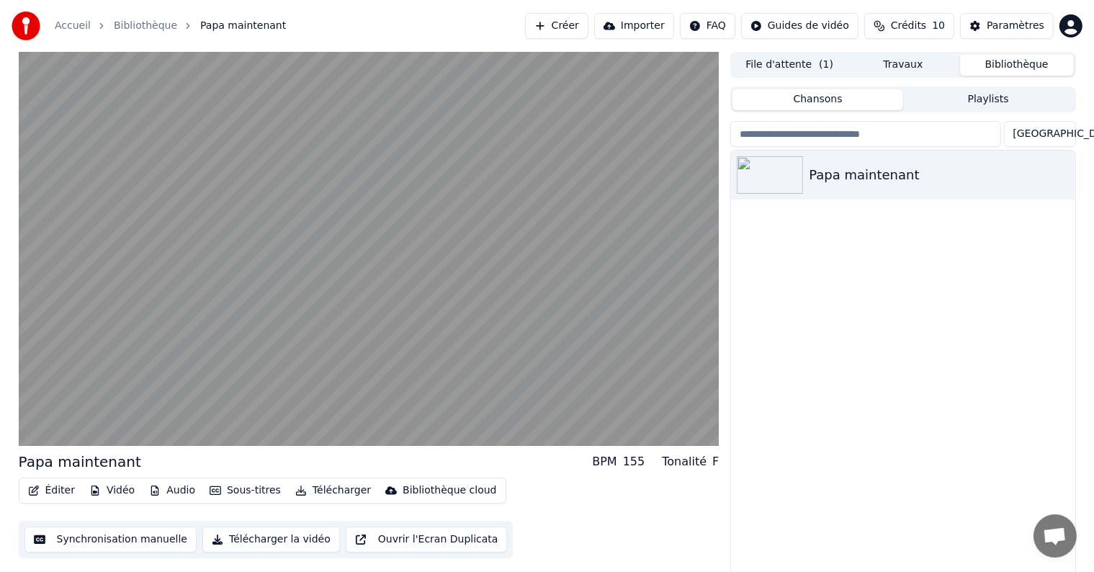
click at [660, 24] on button "Importer" at bounding box center [634, 26] width 80 height 26
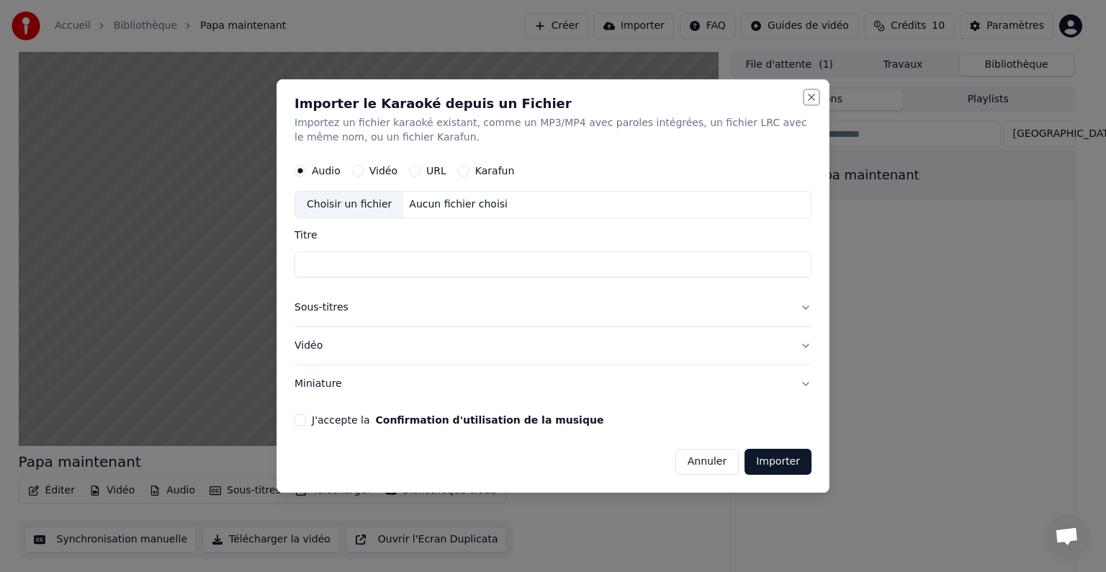
drag, startPoint x: 812, startPoint y: 94, endPoint x: 841, endPoint y: 92, distance: 28.9
click at [815, 94] on button "Close" at bounding box center [812, 97] width 12 height 12
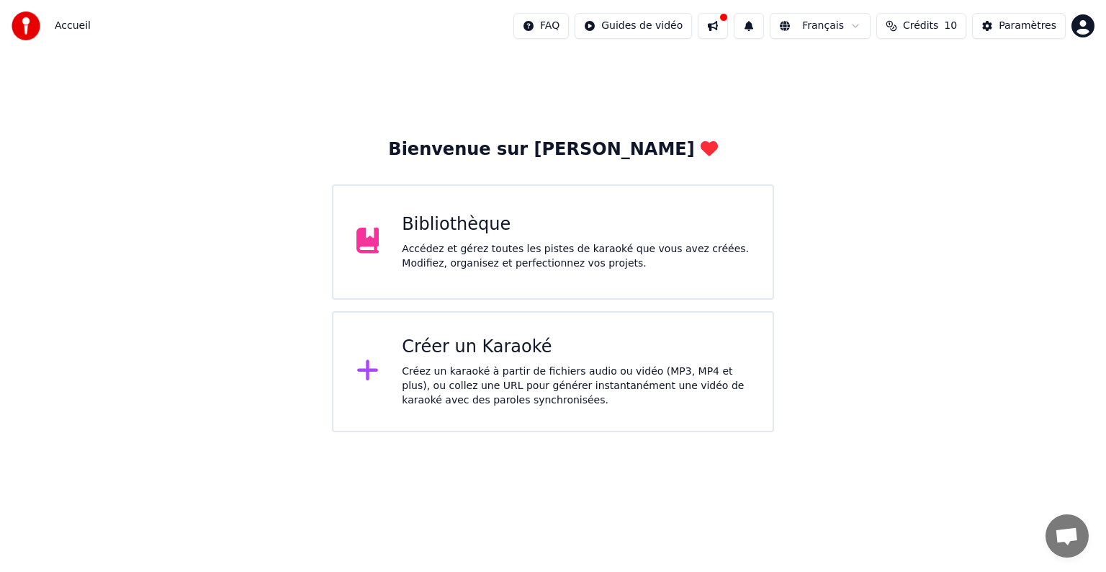
drag, startPoint x: 729, startPoint y: 23, endPoint x: 737, endPoint y: 29, distance: 9.8
click at [728, 24] on button at bounding box center [713, 26] width 30 height 26
click at [1002, 140] on div "Bienvenue sur Youka Bibliothèque Accédez et gérez toutes les pistes de karaoké …" at bounding box center [553, 242] width 1106 height 380
